Goal: Task Accomplishment & Management: Manage account settings

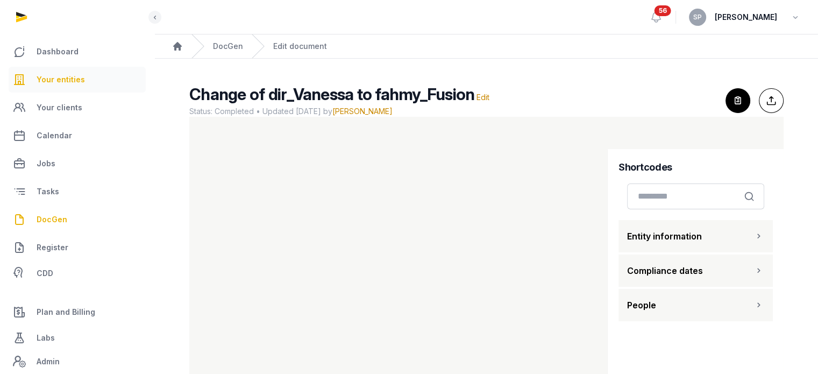
click at [69, 76] on span "Your entities" at bounding box center [61, 79] width 48 height 13
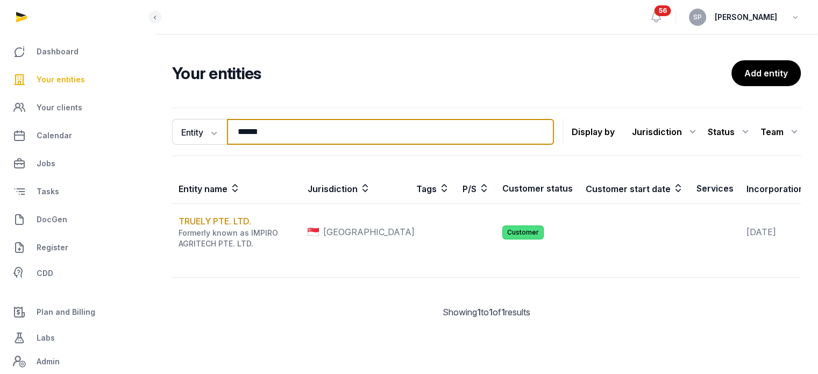
click at [264, 132] on input "******" at bounding box center [390, 132] width 327 height 26
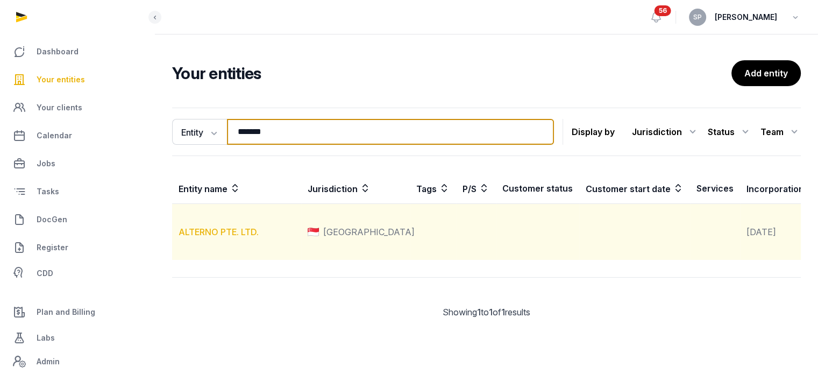
type input "*******"
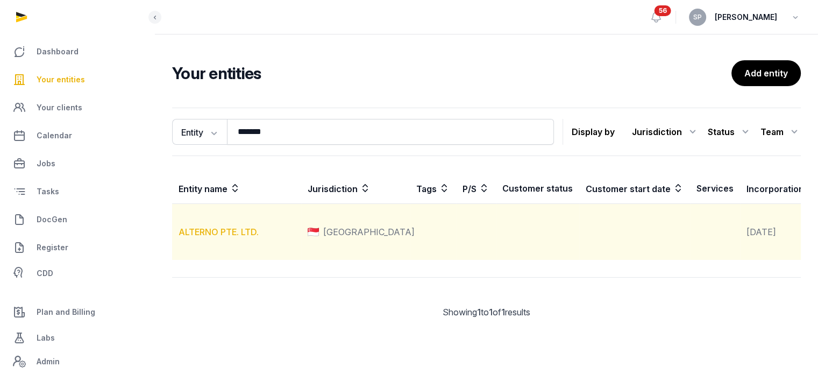
click at [231, 237] on link "ALTERNO PTE. LTD." at bounding box center [219, 231] width 80 height 11
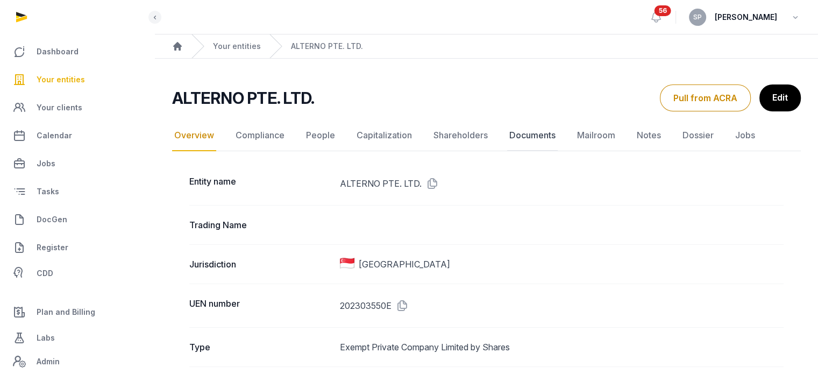
click at [519, 137] on link "Documents" at bounding box center [532, 135] width 51 height 31
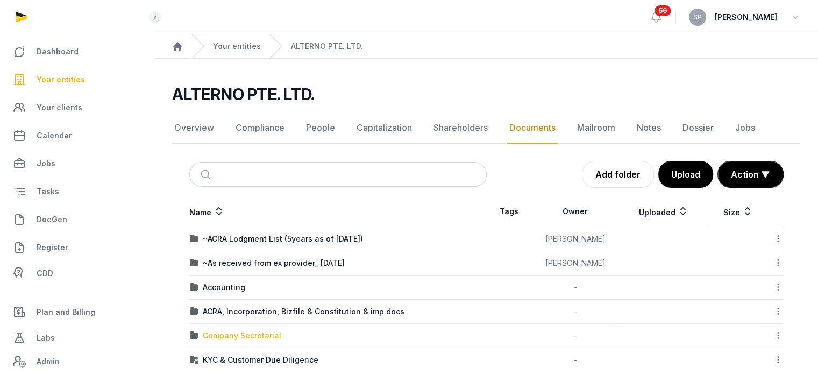
click at [250, 331] on div "Company Secretarial" at bounding box center [242, 335] width 79 height 11
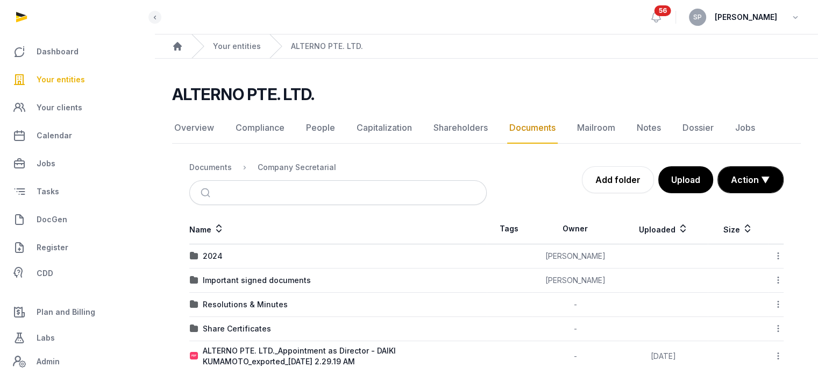
scroll to position [17, 0]
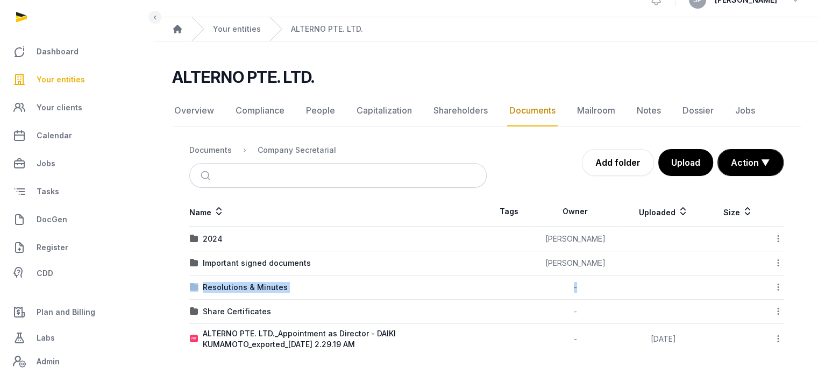
drag, startPoint x: 775, startPoint y: 261, endPoint x: 783, endPoint y: 281, distance: 21.5
click at [783, 281] on div "Name Tags Owner Uploaded Size 2024 Sneha Patwari Download Folder Edit propertie…" at bounding box center [486, 275] width 629 height 158
click at [234, 287] on div "Resolutions & Minutes" at bounding box center [245, 287] width 85 height 11
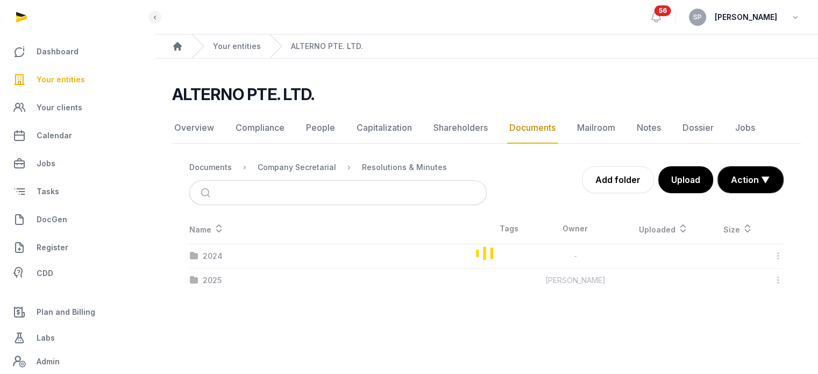
scroll to position [0, 0]
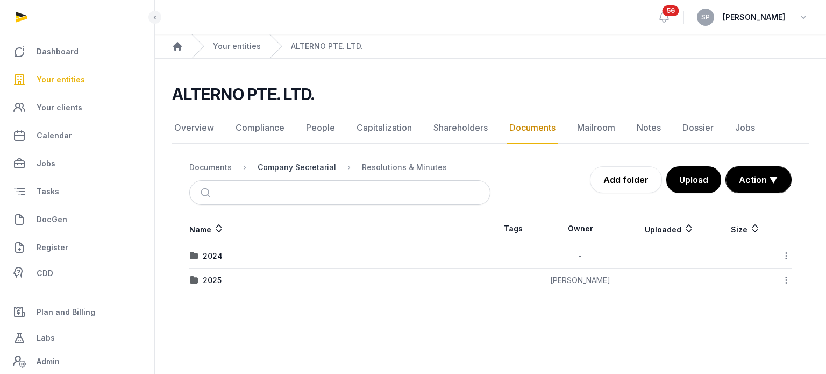
click at [319, 167] on div "Company Secretarial" at bounding box center [297, 167] width 79 height 11
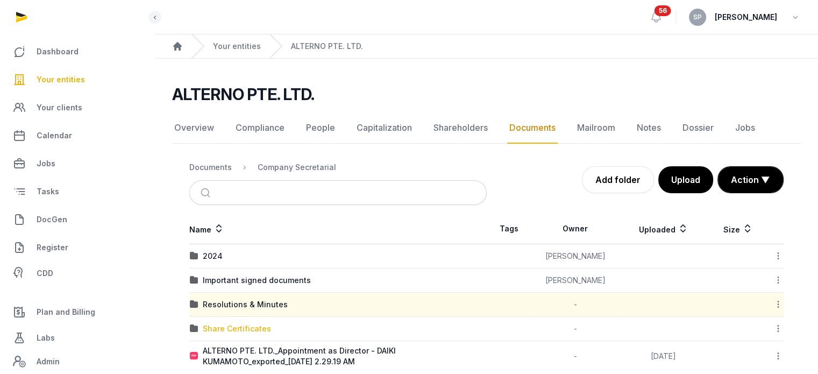
click at [237, 324] on div "Share Certificates" at bounding box center [237, 328] width 68 height 11
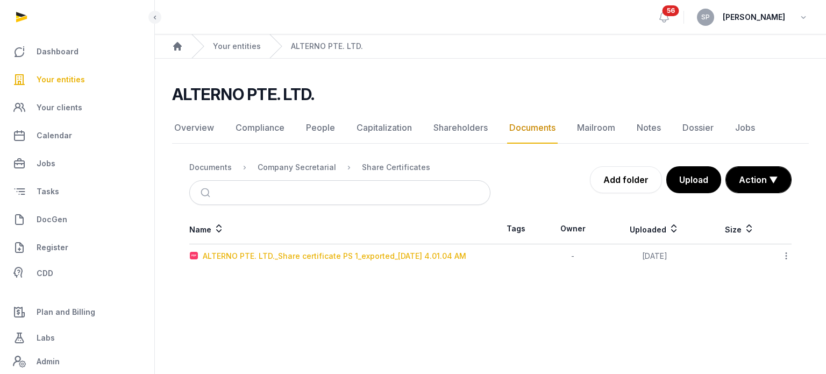
click at [431, 251] on div "ALTERNO PTE. LTD._Share certificate PS 1_exported_2025-09-19 4.01.04 AM" at bounding box center [335, 256] width 264 height 11
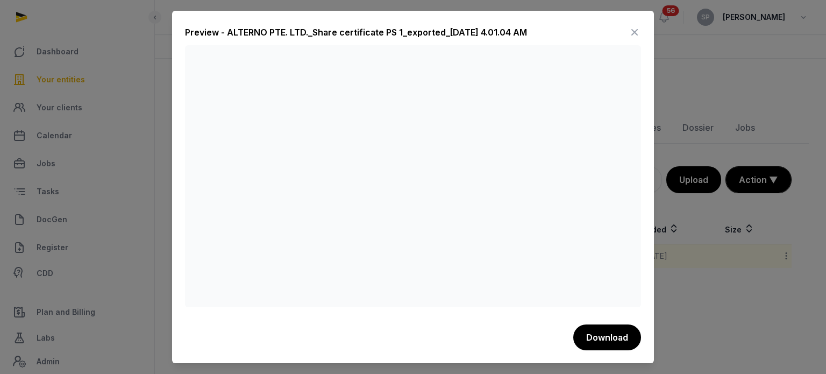
click at [635, 33] on icon at bounding box center [634, 32] width 13 height 17
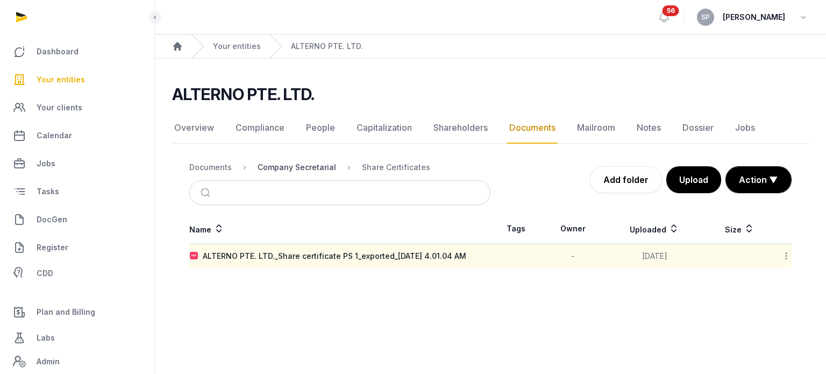
click at [296, 167] on div "Company Secretarial" at bounding box center [297, 167] width 79 height 11
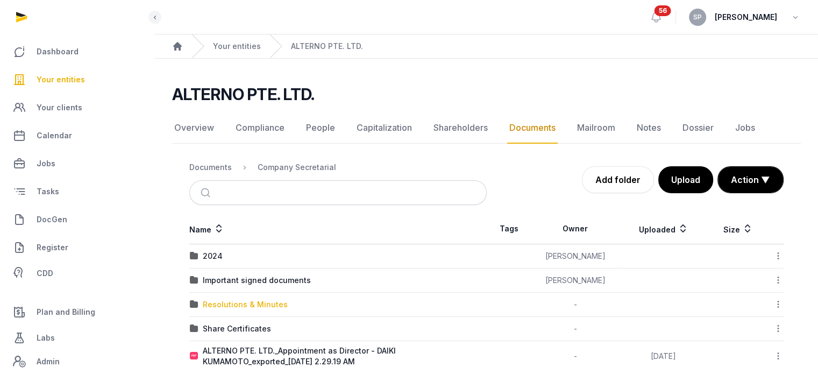
click at [268, 304] on div "Resolutions & Minutes" at bounding box center [245, 304] width 85 height 11
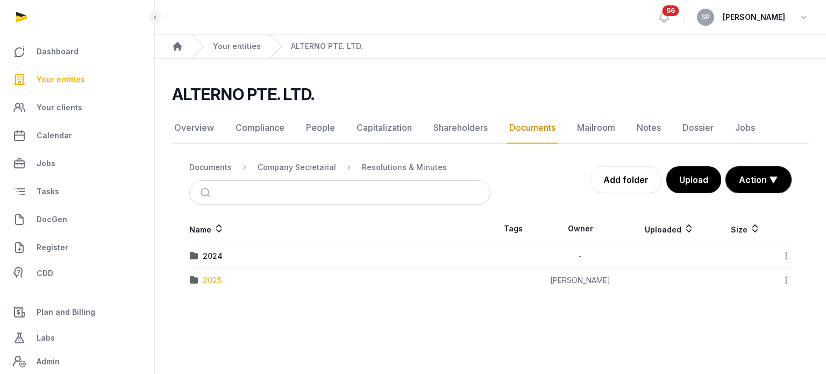
click at [210, 276] on div "2025" at bounding box center [212, 280] width 19 height 11
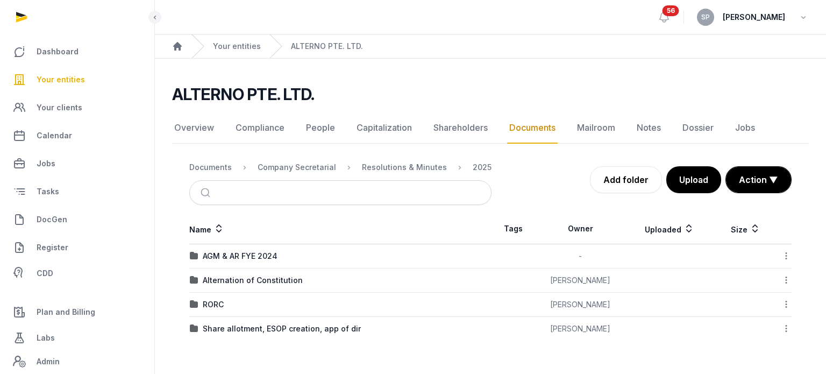
click at [314, 160] on nav "Documents Company Secretarial Resolutions & Minutes 2025" at bounding box center [340, 167] width 302 height 26
click at [314, 165] on div "Company Secretarial" at bounding box center [297, 167] width 79 height 11
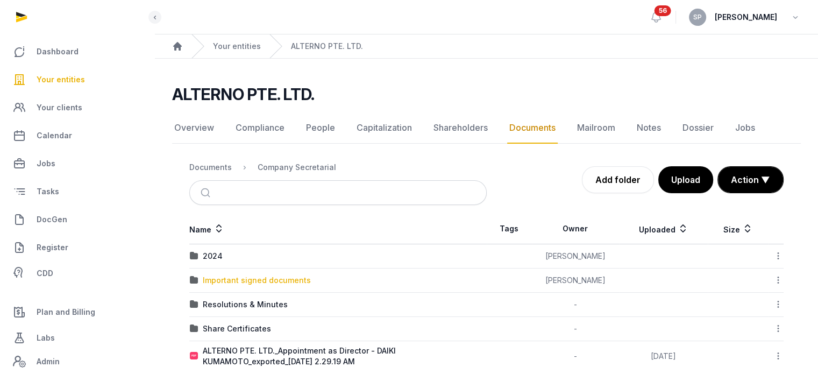
click at [222, 283] on div "Important signed documents" at bounding box center [257, 280] width 108 height 11
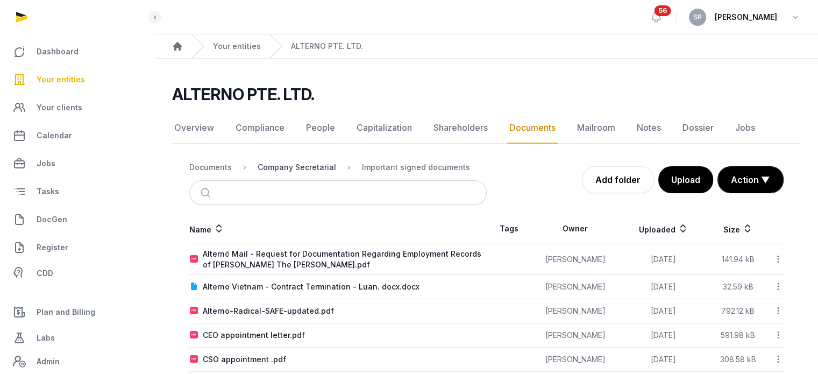
click at [299, 168] on div "Company Secretarial" at bounding box center [297, 167] width 79 height 11
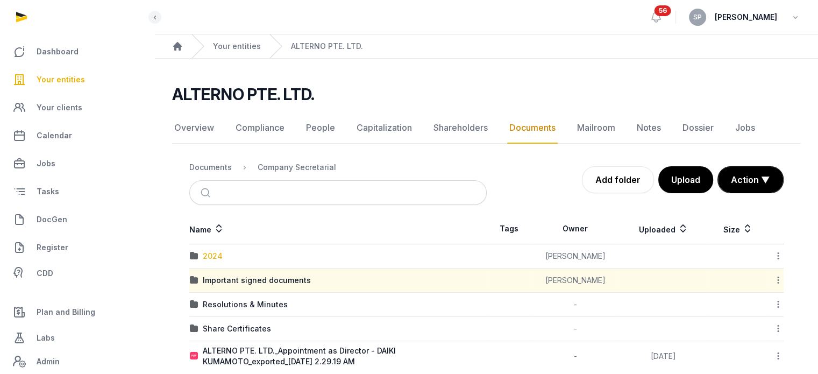
click at [211, 257] on div "2024" at bounding box center [213, 256] width 20 height 11
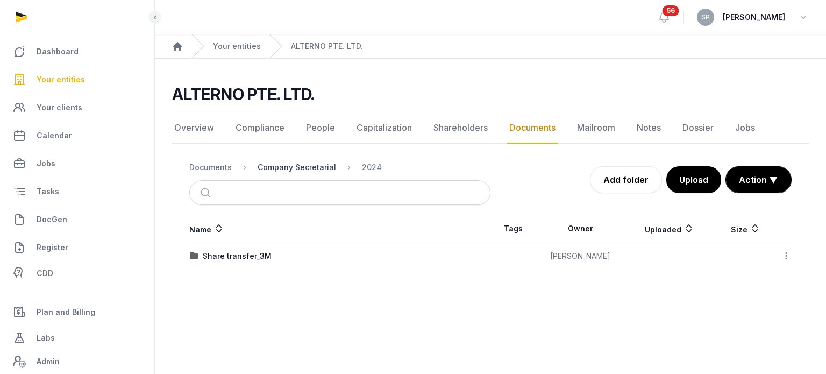
click at [273, 167] on div "Company Secretarial" at bounding box center [297, 167] width 79 height 11
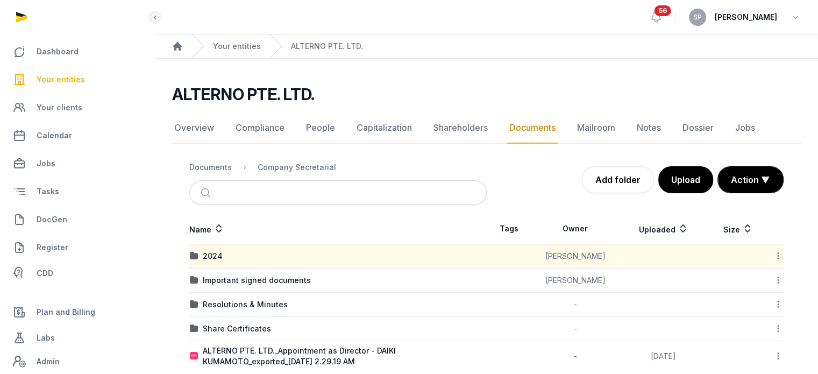
scroll to position [17, 0]
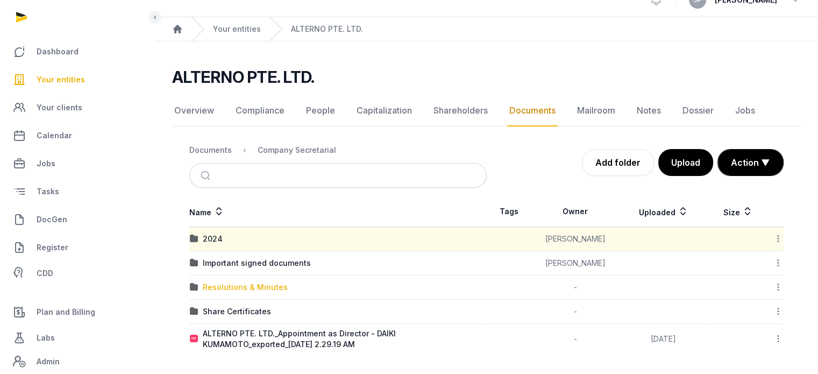
click at [267, 289] on div "Resolutions & Minutes" at bounding box center [245, 287] width 85 height 11
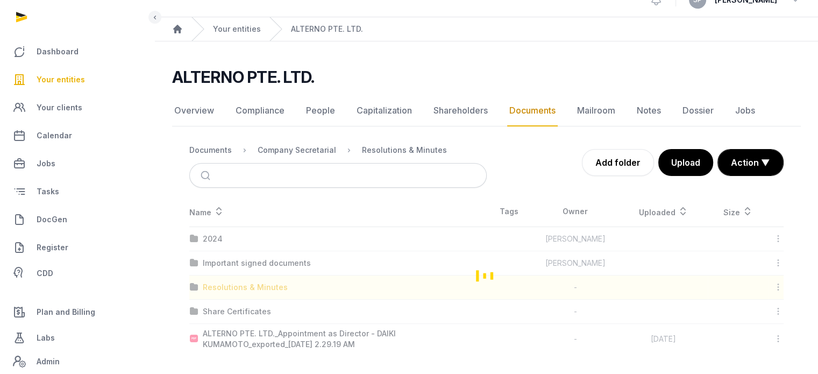
scroll to position [0, 0]
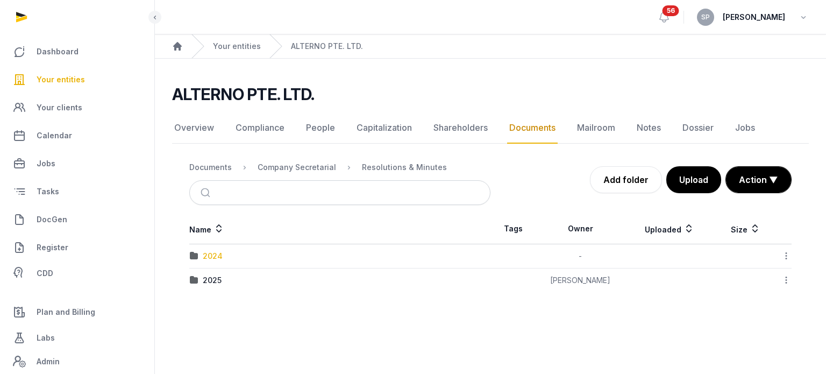
click at [219, 257] on div "2024" at bounding box center [213, 256] width 20 height 11
click at [311, 164] on div "Company Secretarial" at bounding box center [297, 167] width 79 height 11
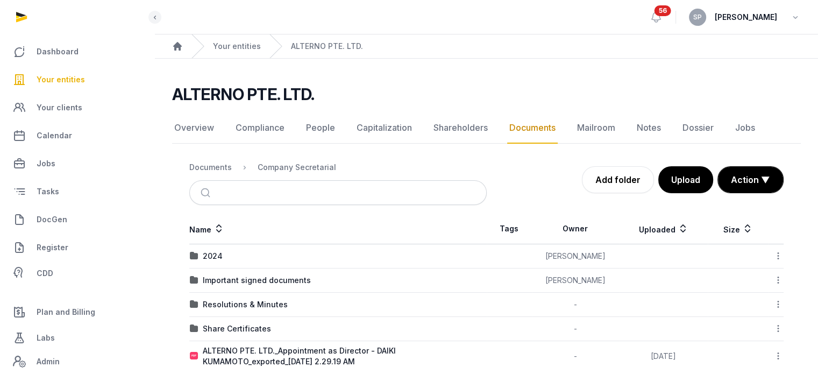
scroll to position [17, 0]
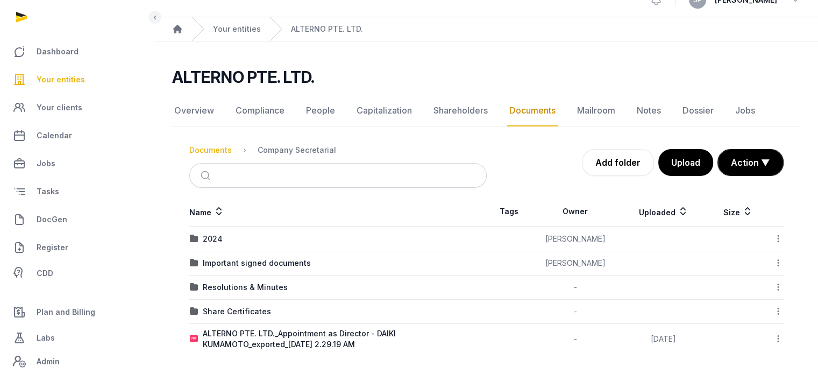
click at [212, 152] on div "Documents" at bounding box center [210, 150] width 42 height 11
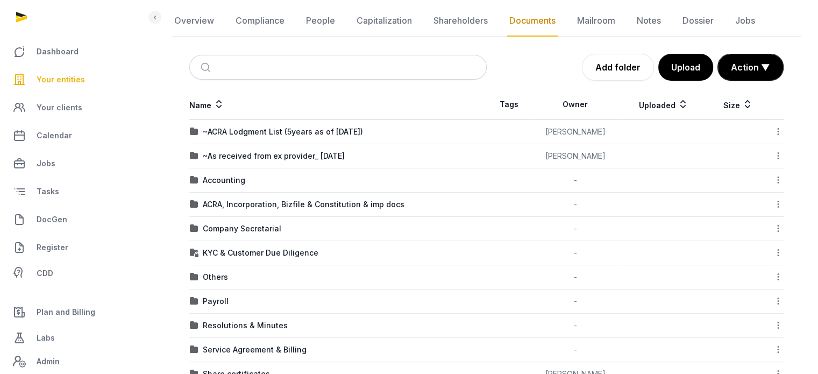
scroll to position [176, 0]
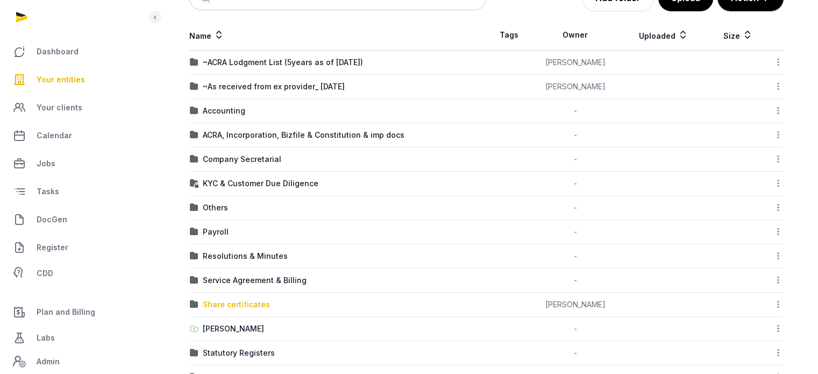
click at [253, 302] on div "Share certificates" at bounding box center [236, 304] width 67 height 11
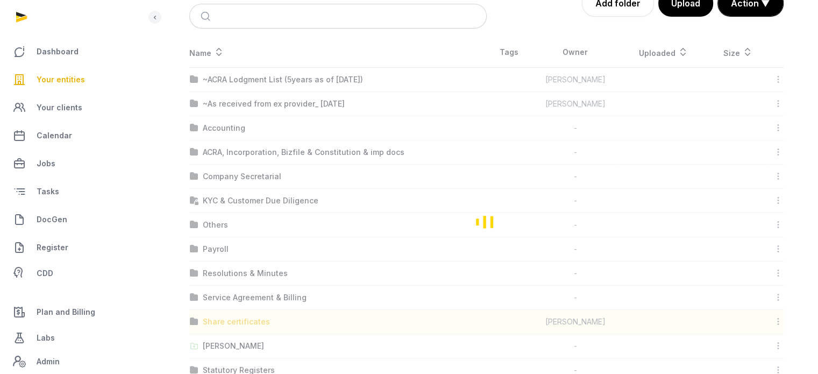
scroll to position [0, 0]
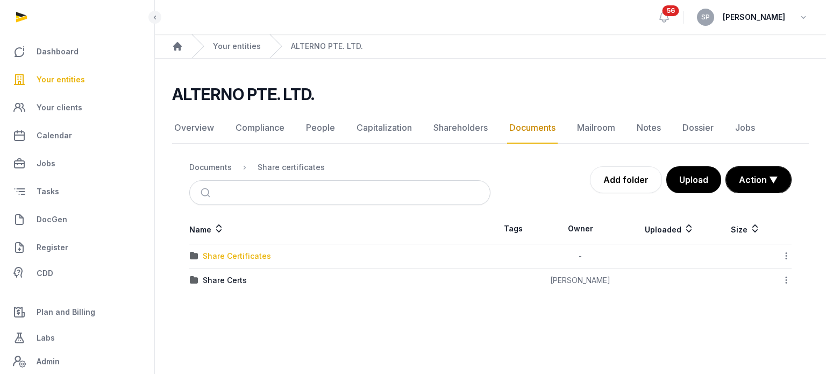
click at [243, 258] on div "Share Certificates" at bounding box center [237, 256] width 68 height 11
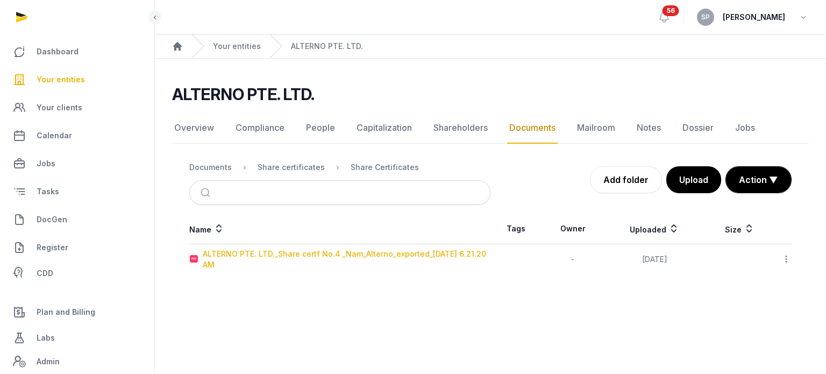
click at [327, 257] on div "ALTERNO PTE. LTD._Share certf No.4 _Nam_Alterno_exported_2024-11-21 6.21.20 AM" at bounding box center [346, 259] width 287 height 22
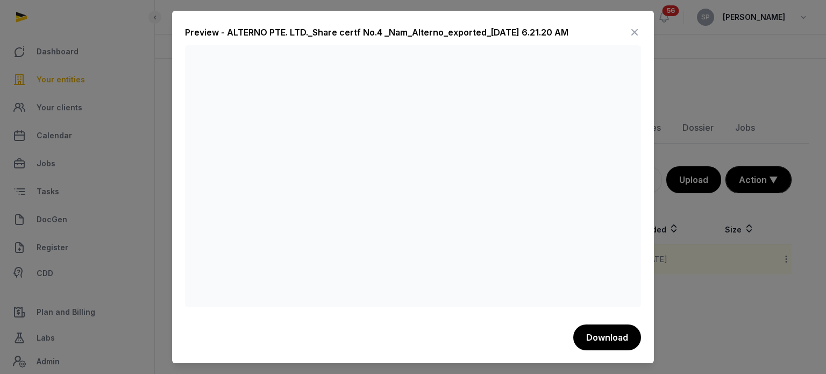
click at [632, 36] on icon at bounding box center [634, 32] width 13 height 17
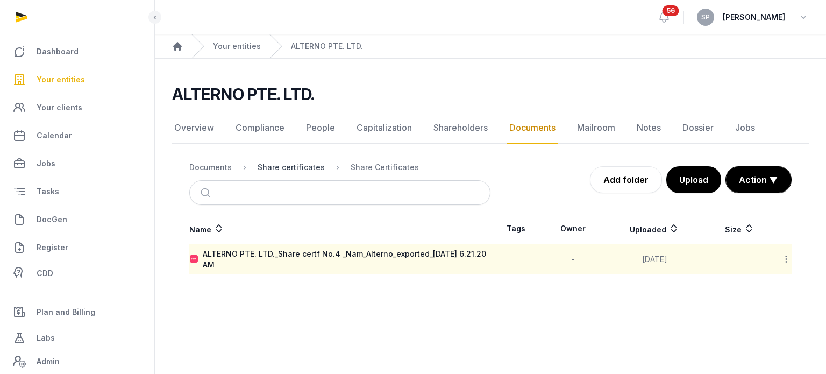
click at [308, 162] on div "Share certificates" at bounding box center [291, 167] width 67 height 11
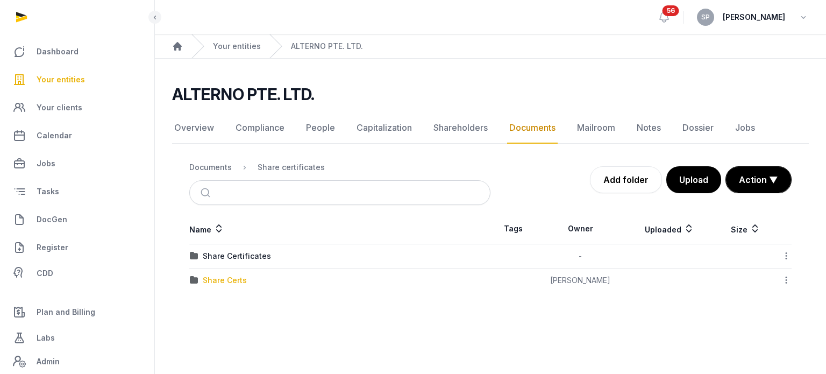
click at [224, 278] on div "Share Certs" at bounding box center [225, 280] width 44 height 11
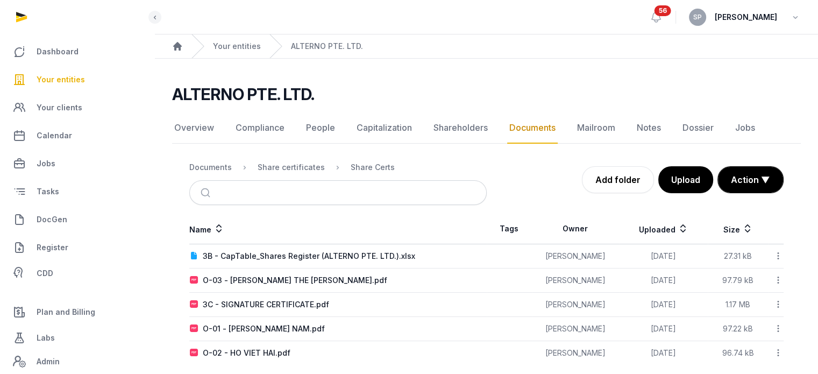
scroll to position [11, 0]
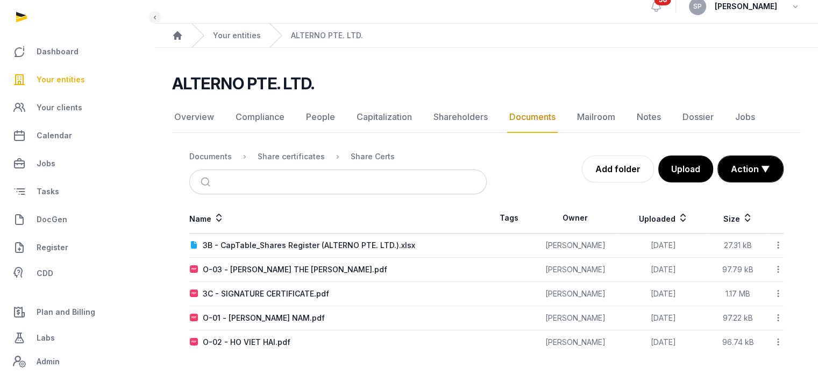
click at [301, 147] on nav "Documents Share certificates Share Certs" at bounding box center [337, 157] width 297 height 26
click at [301, 152] on div "Share certificates" at bounding box center [291, 156] width 67 height 11
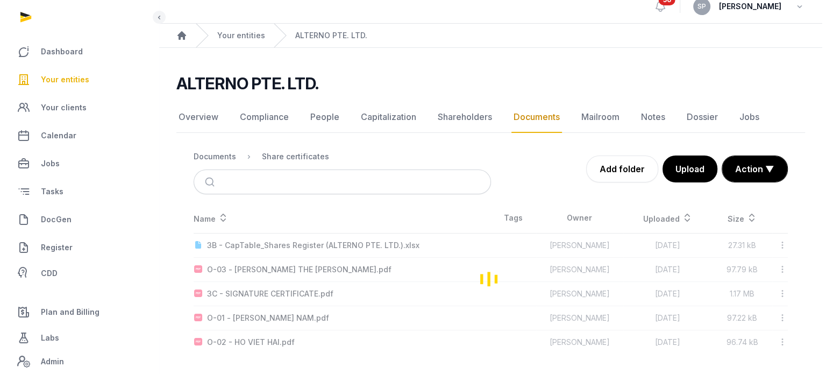
scroll to position [0, 0]
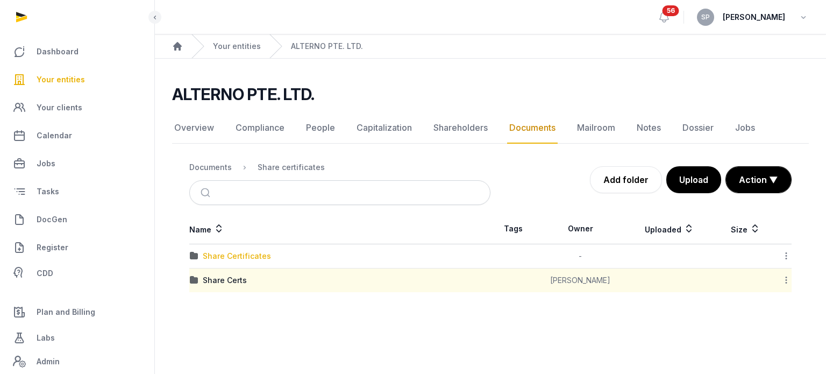
click at [256, 255] on div "Share Certificates" at bounding box center [237, 256] width 68 height 11
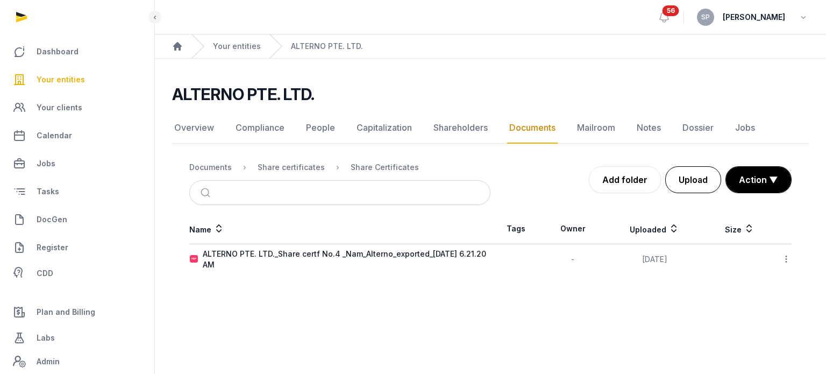
click at [701, 187] on button "Upload" at bounding box center [693, 179] width 56 height 27
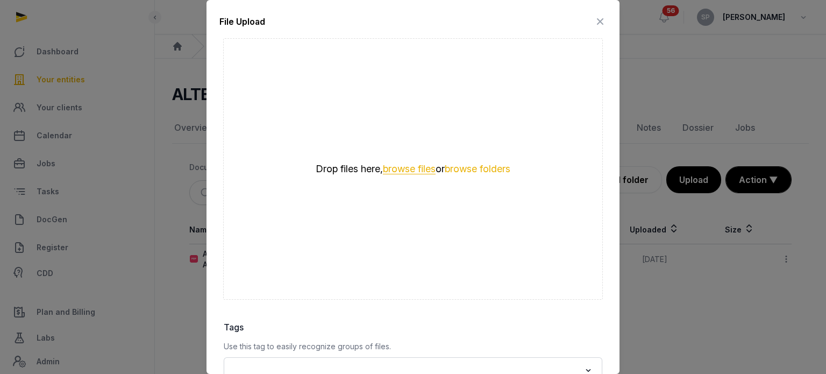
click at [383, 167] on button "browse files" at bounding box center [409, 169] width 53 height 10
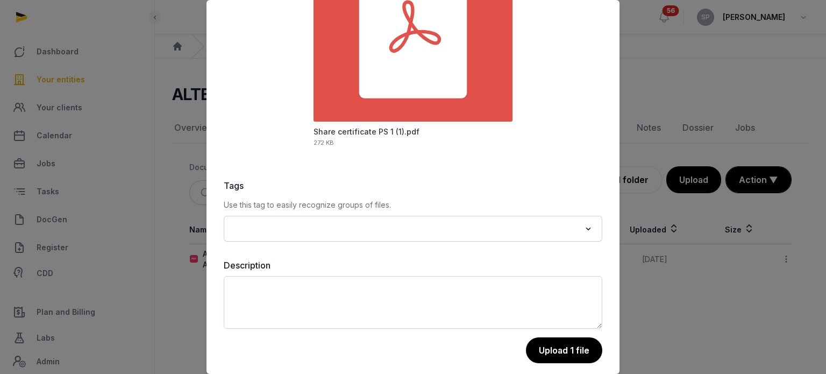
scroll to position [152, 0]
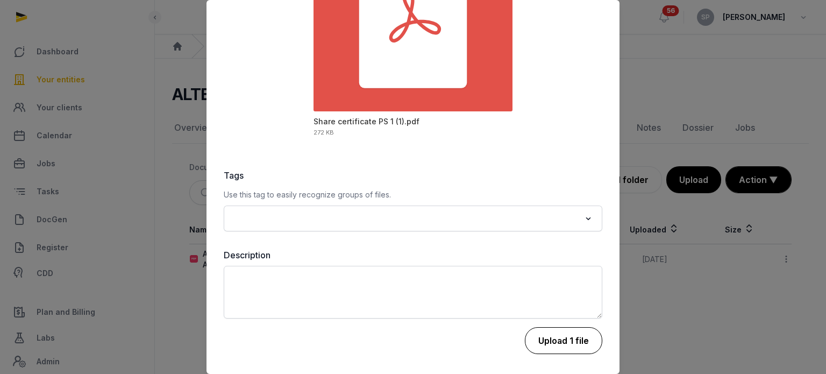
click at [579, 342] on button "Upload 1 file" at bounding box center [563, 340] width 77 height 27
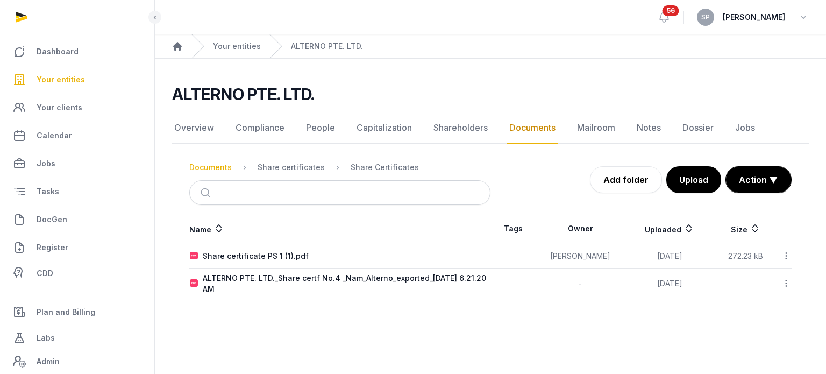
click at [207, 167] on div "Documents" at bounding box center [210, 167] width 42 height 11
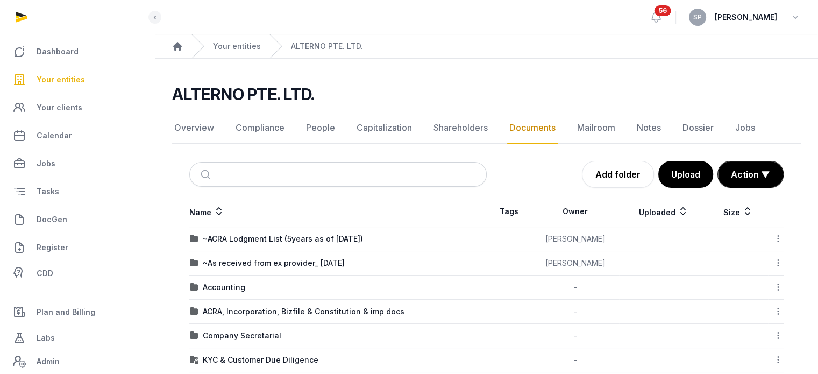
click at [62, 81] on span "Your entities" at bounding box center [61, 79] width 48 height 13
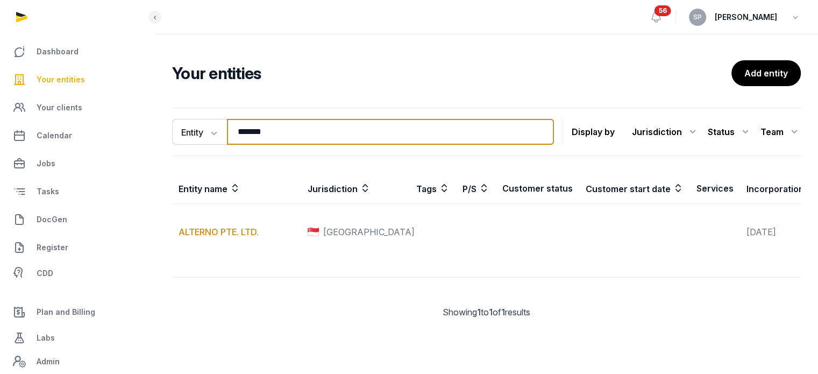
click at [276, 129] on input "*******" at bounding box center [390, 132] width 327 height 26
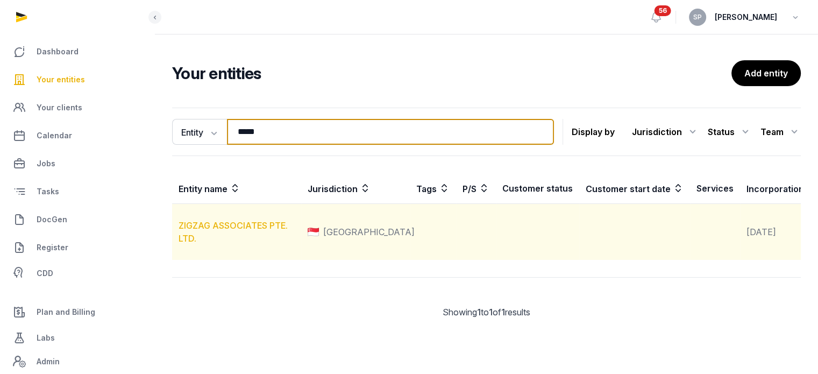
type input "*****"
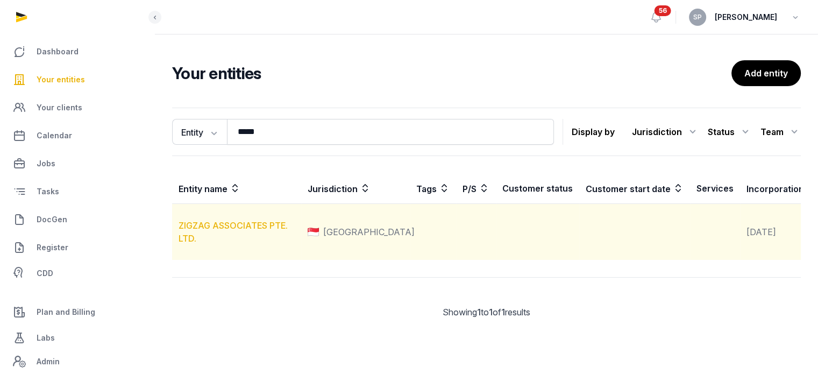
click at [231, 234] on link "ZIGZAG ASSOCIATES PTE. LTD." at bounding box center [233, 232] width 109 height 24
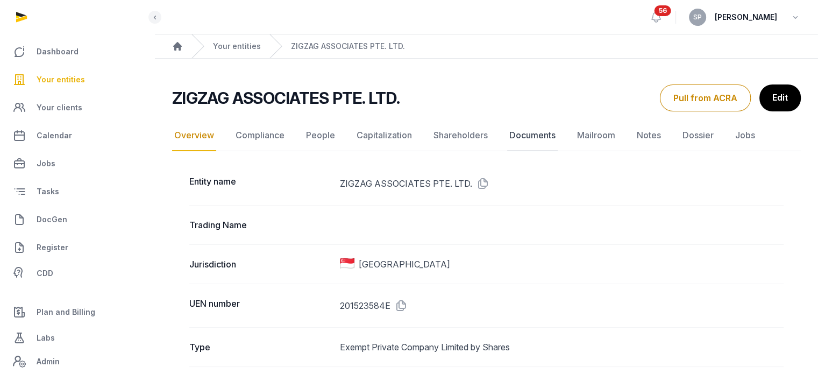
click at [528, 131] on link "Documents" at bounding box center [532, 135] width 51 height 31
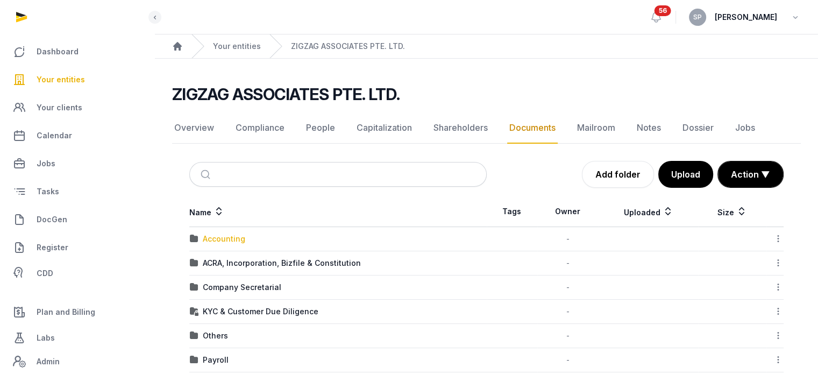
click at [223, 237] on div "Accounting" at bounding box center [224, 238] width 42 height 11
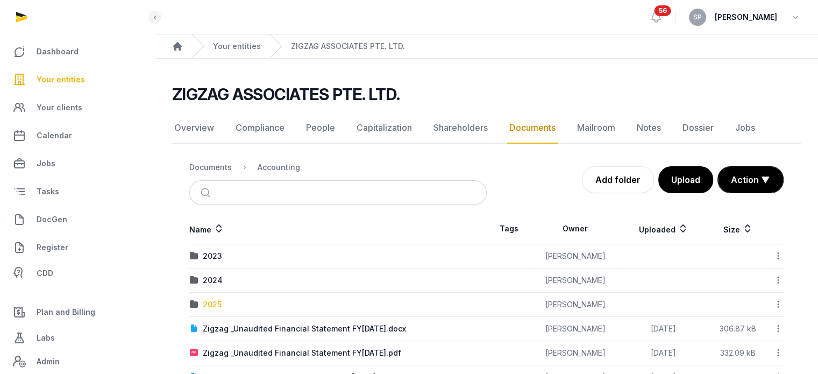
click at [217, 302] on div "2025" at bounding box center [212, 304] width 19 height 11
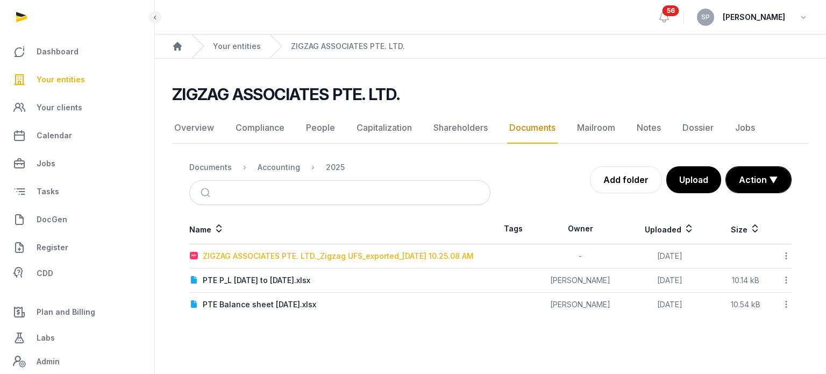
click at [336, 255] on div "ZIGZAG ASSOCIATES PTE. LTD._Zigzag UFS_exported_2025-09-17 10.25.08 AM" at bounding box center [338, 256] width 271 height 11
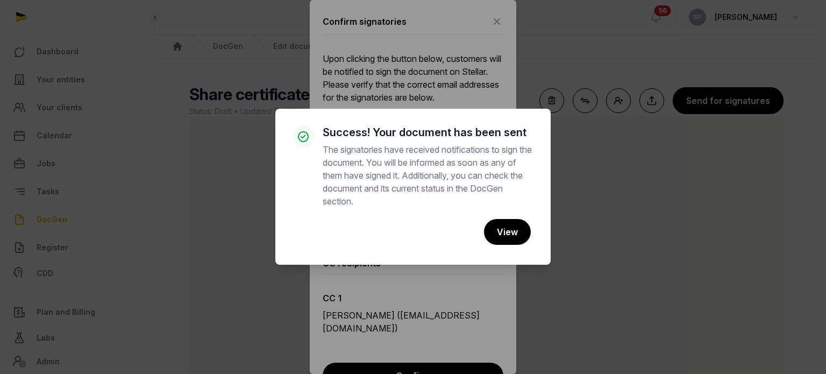
click at [493, 25] on div "× Success! Your document has been sent The signatories have received notificati…" at bounding box center [413, 187] width 826 height 374
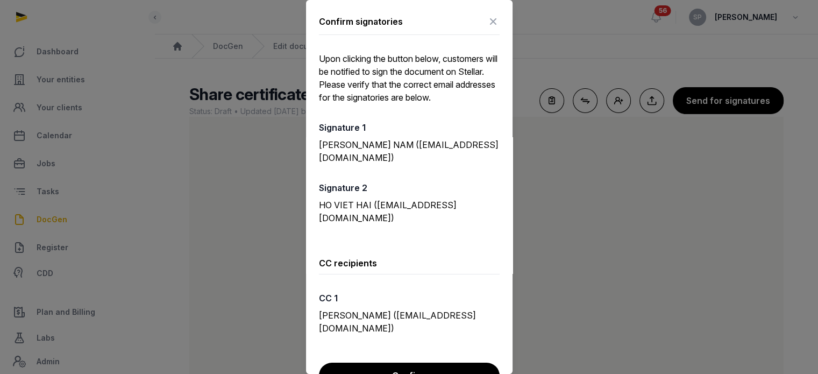
click at [487, 23] on icon at bounding box center [493, 21] width 13 height 17
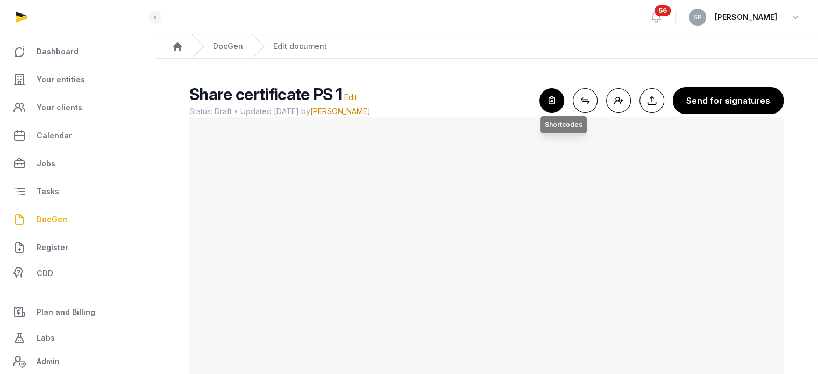
click at [554, 97] on icon "button" at bounding box center [552, 101] width 24 height 24
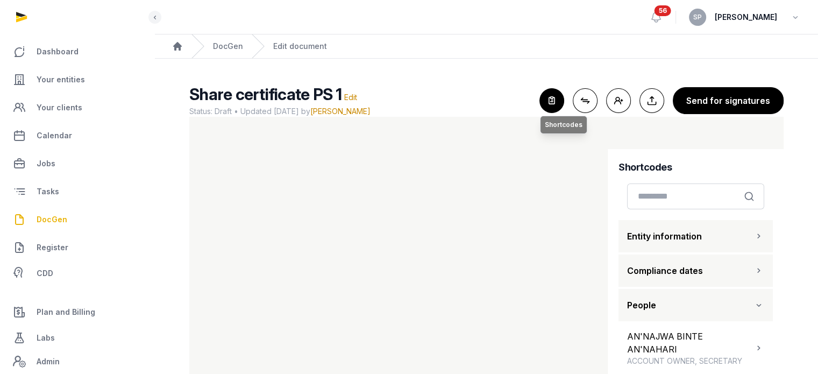
click at [557, 101] on icon "button" at bounding box center [552, 101] width 24 height 24
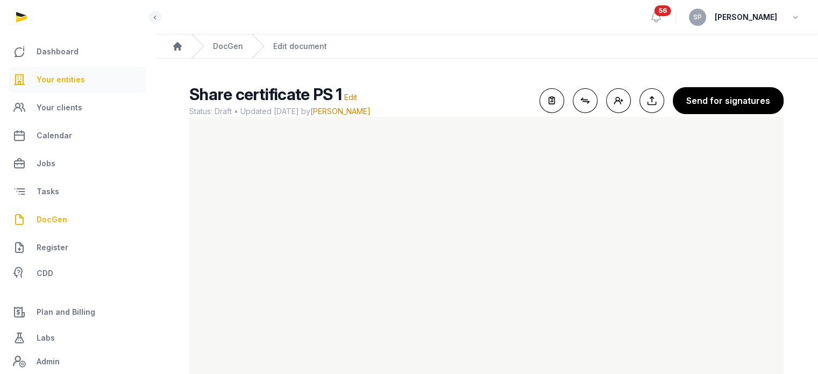
click at [76, 76] on span "Your entities" at bounding box center [61, 79] width 48 height 13
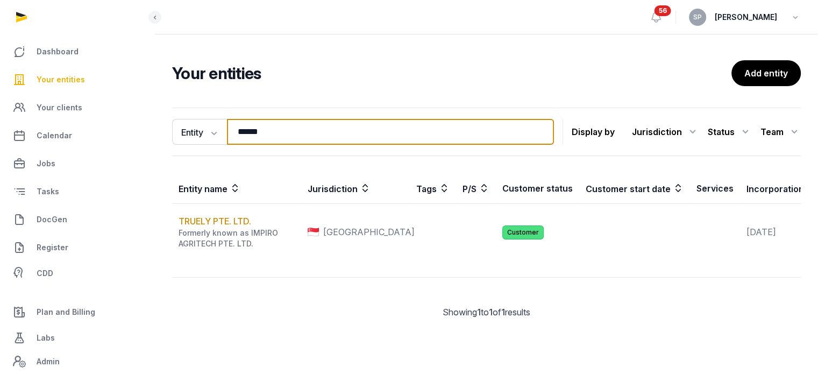
click at [269, 133] on input "******" at bounding box center [390, 132] width 327 height 26
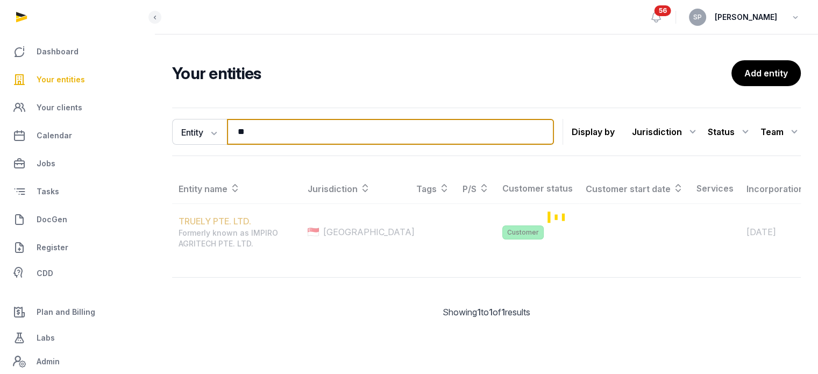
type input "*"
